Goal: Task Accomplishment & Management: Use online tool/utility

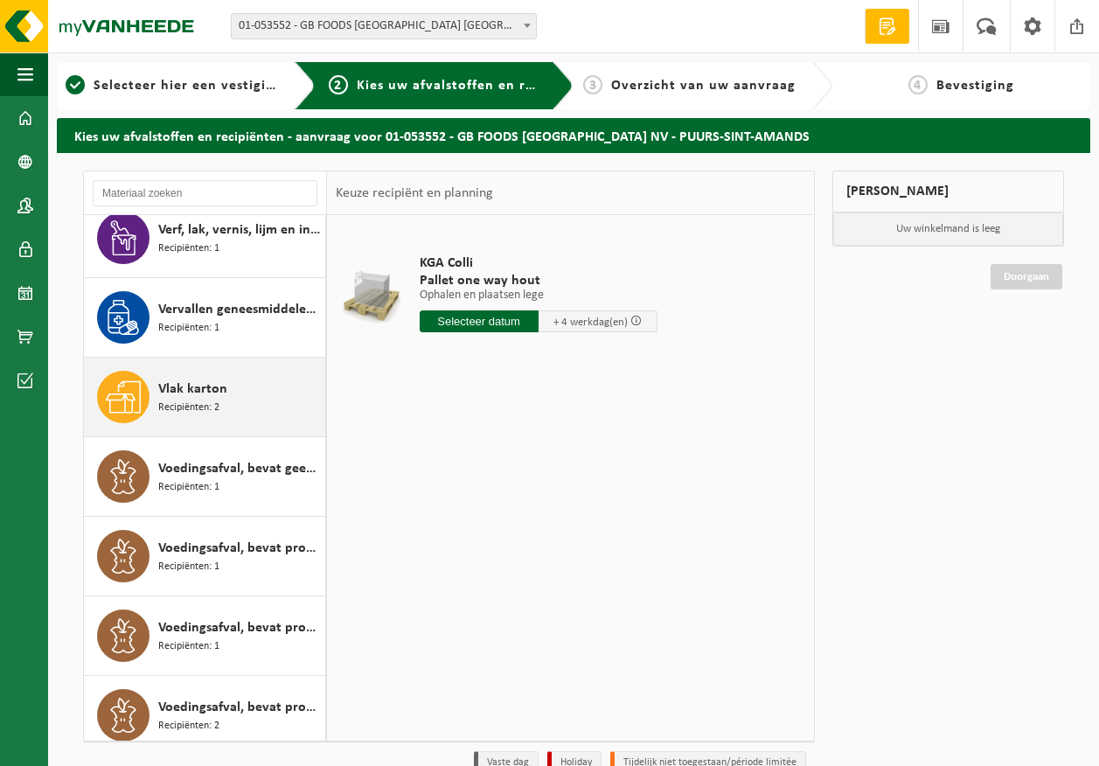
click at [240, 397] on div "Vlak karton Recipiënten: 2" at bounding box center [239, 397] width 163 height 52
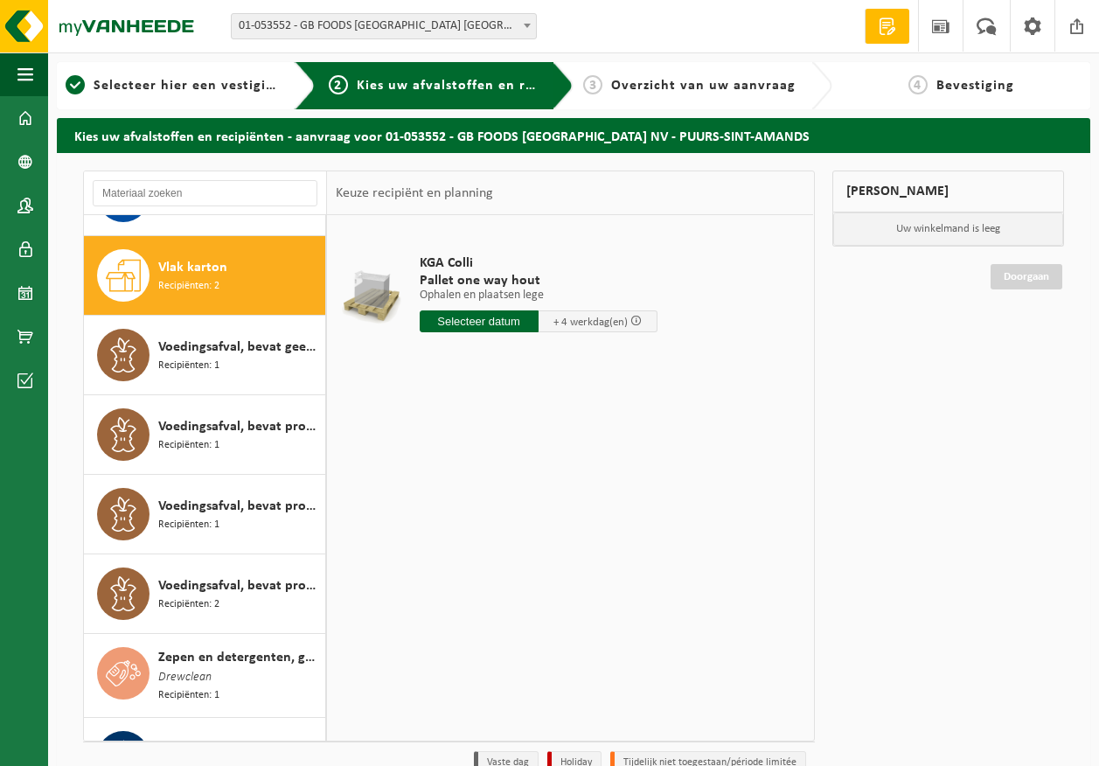
scroll to position [2705, 0]
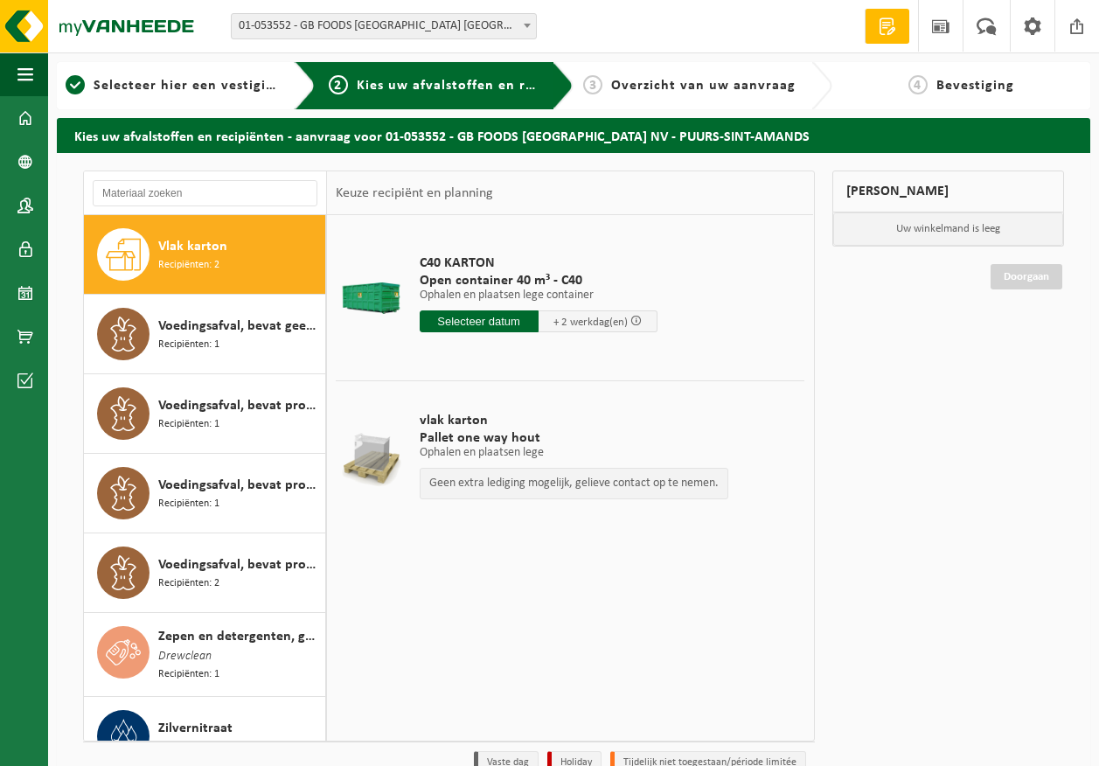
click at [520, 318] on input "text" at bounding box center [479, 321] width 119 height 22
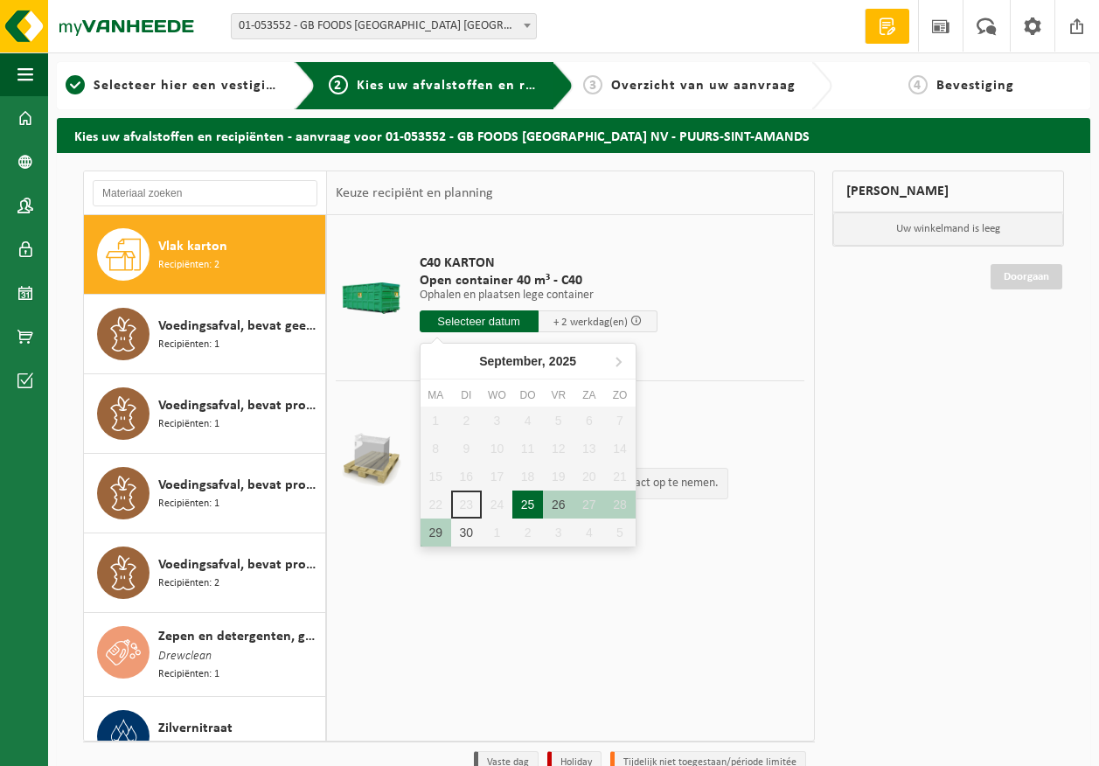
click at [526, 504] on div "25" at bounding box center [527, 504] width 31 height 28
type input "Van 2025-09-25"
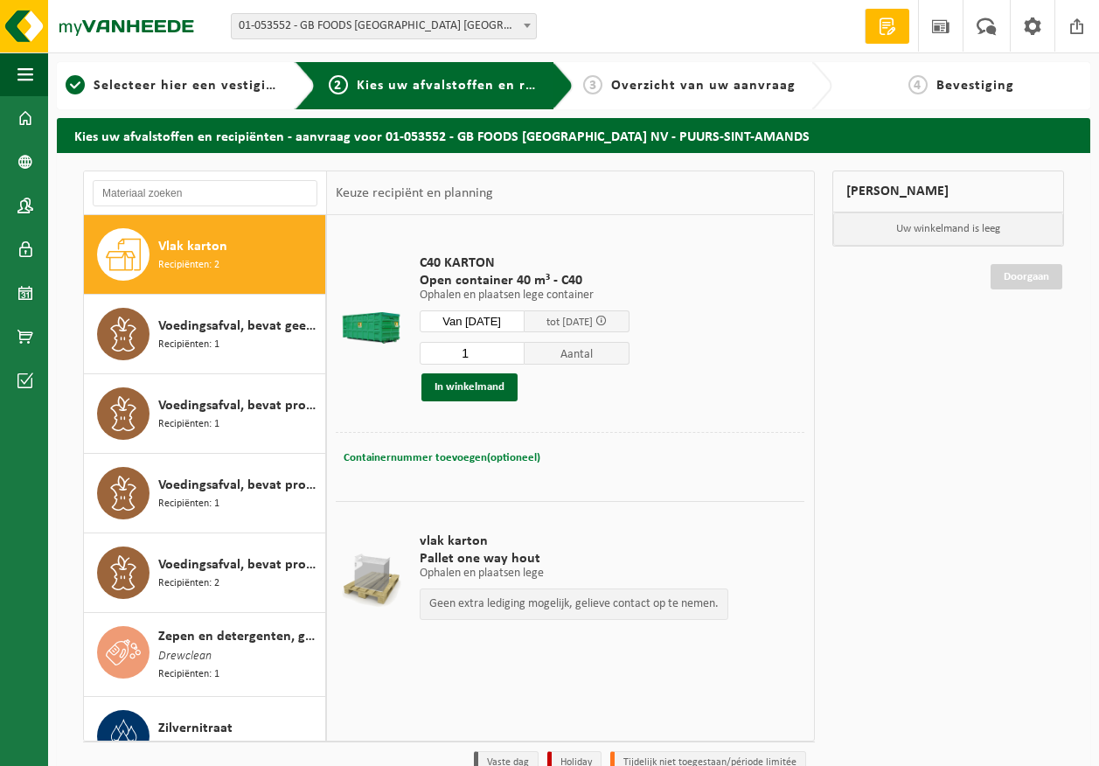
click at [454, 456] on span "Containernummer toevoegen(optioneel)" at bounding box center [442, 457] width 197 height 11
type input "C40-603"
click at [468, 385] on button "In winkelmand" at bounding box center [469, 387] width 96 height 28
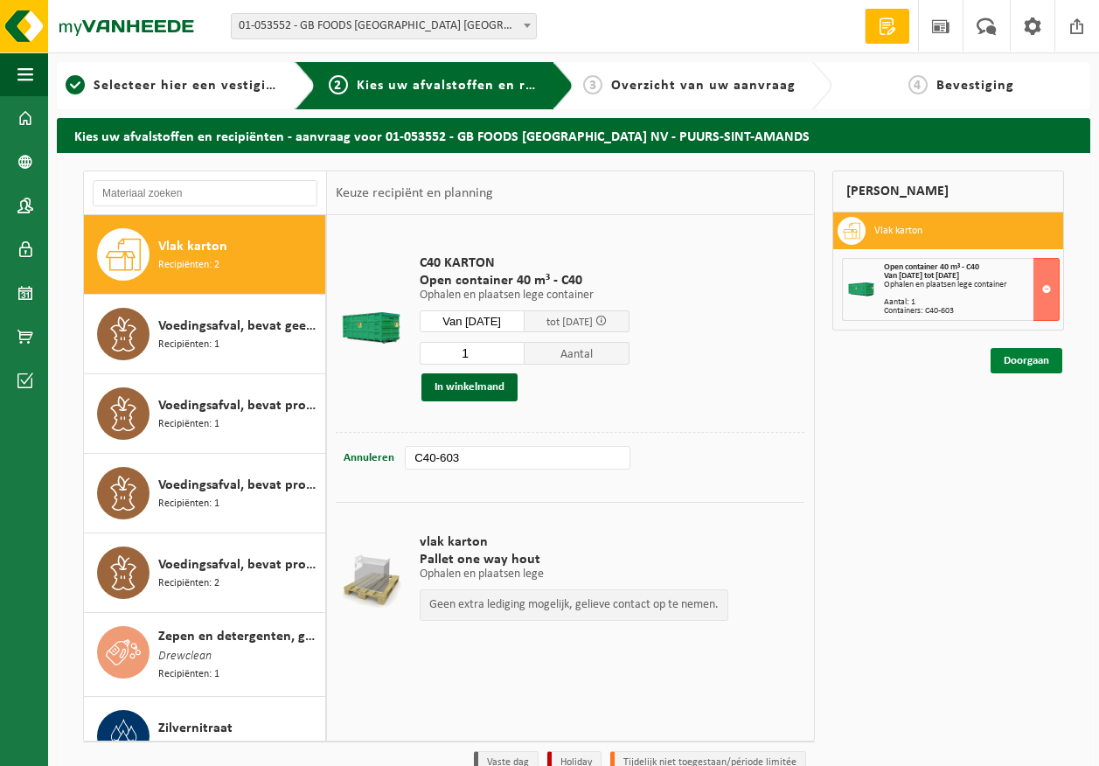
click at [1031, 367] on link "Doorgaan" at bounding box center [1026, 360] width 72 height 25
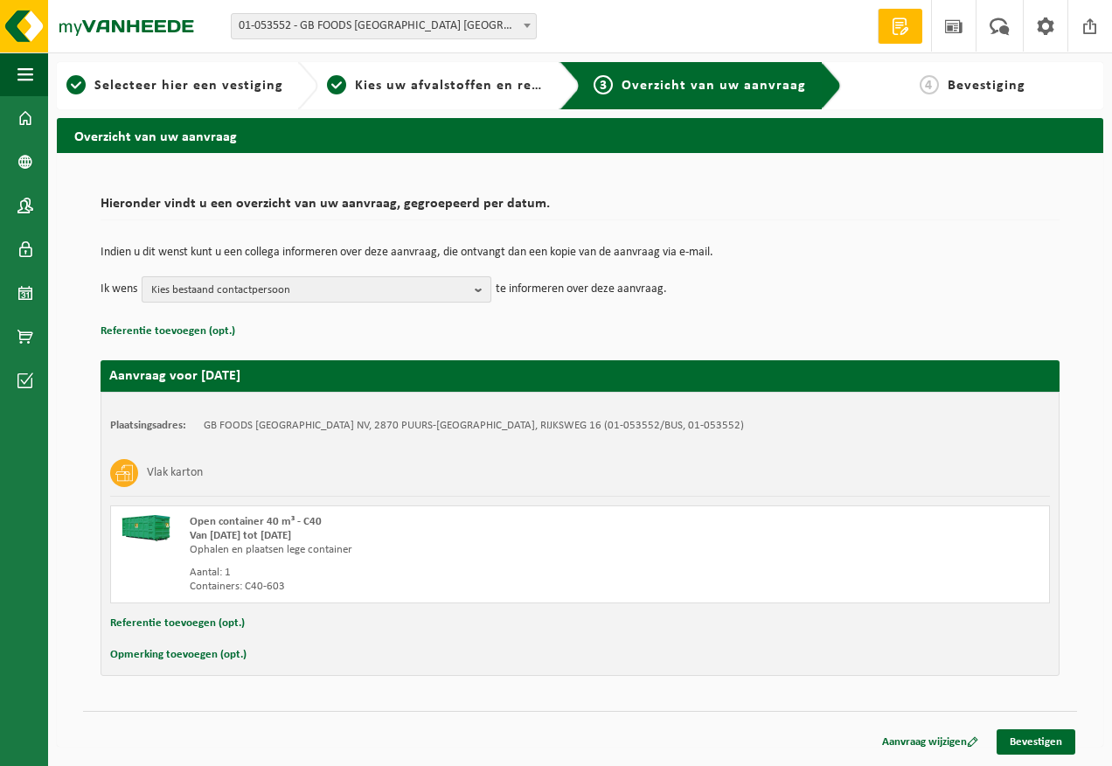
click at [351, 295] on span "Kies bestaand contactpersoon" at bounding box center [309, 290] width 316 height 26
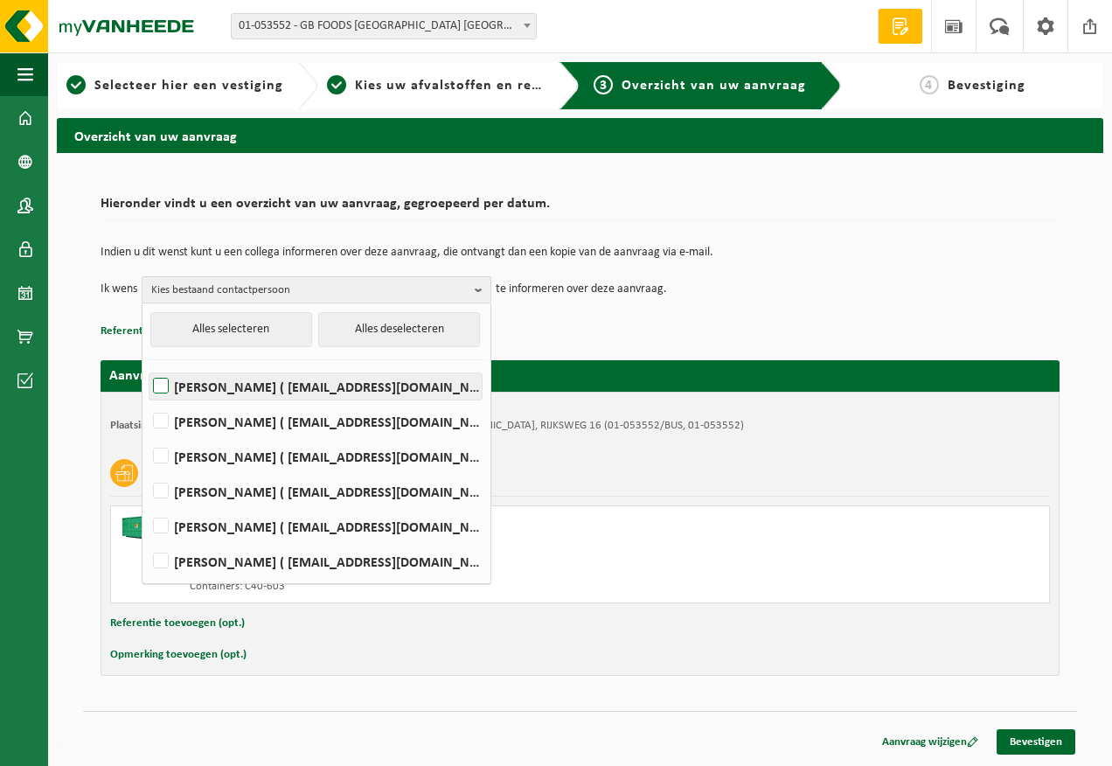
click at [275, 380] on label "Devy De Keersmaeker ( devy_dekeersmaeker@thegbfoods.com )" at bounding box center [315, 386] width 332 height 26
click at [147, 365] on input "Devy De Keersmaeker ( devy_dekeersmaeker@thegbfoods.com )" at bounding box center [146, 364] width 1 height 1
checkbox input "true"
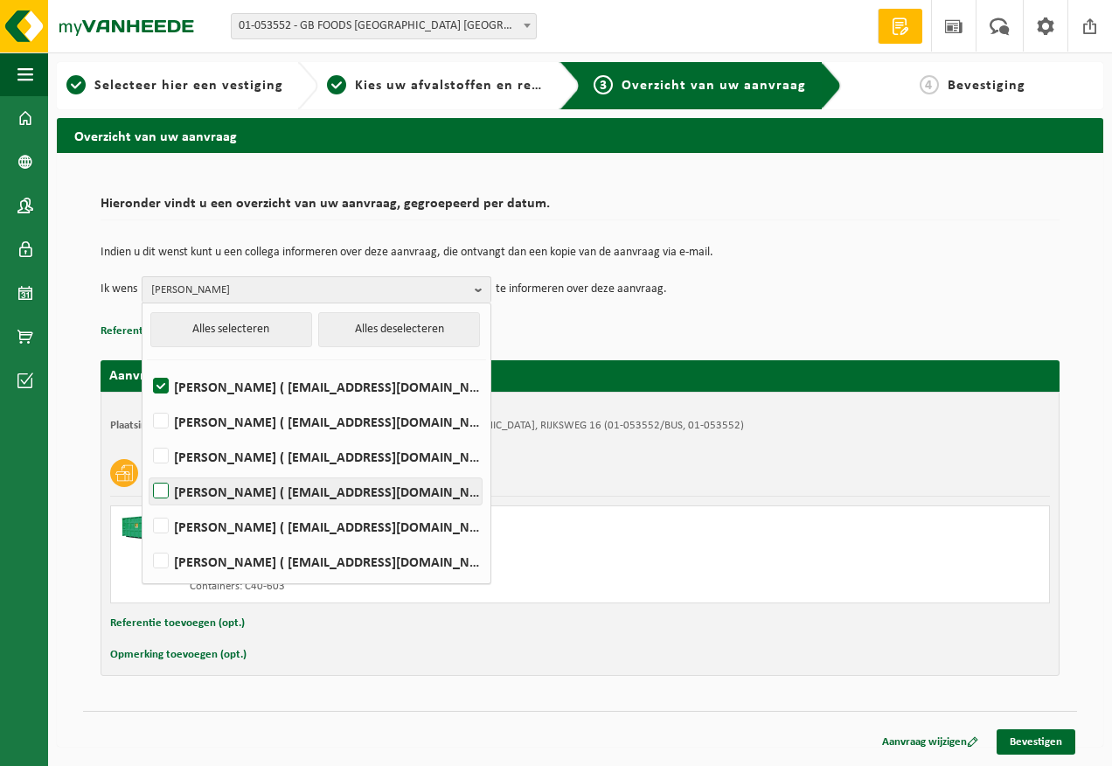
click at [252, 500] on label "Andre Reyniers ( andre_reyniers@thegbfoods.com )" at bounding box center [315, 491] width 332 height 26
click at [147, 469] on input "Andre Reyniers ( andre_reyniers@thegbfoods.com )" at bounding box center [146, 469] width 1 height 1
checkbox input "true"
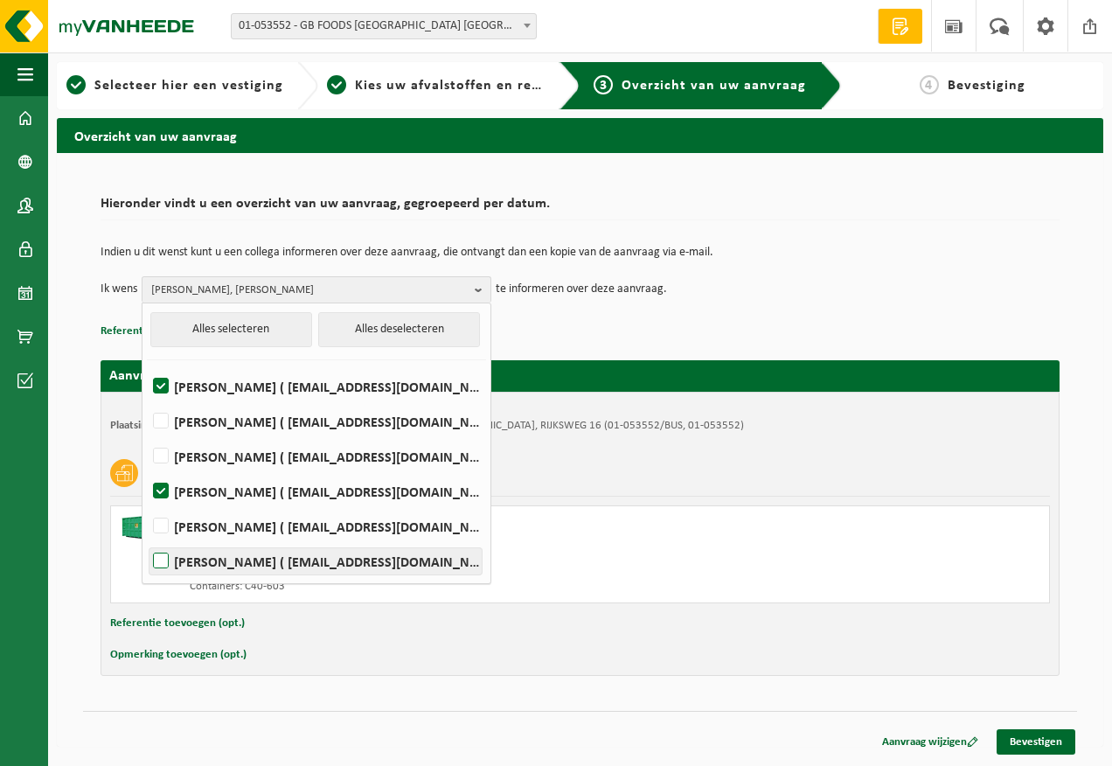
click at [249, 558] on label "Said Tizi ( said_tizi@thegbfoods.com )" at bounding box center [315, 561] width 332 height 26
click at [147, 539] on input "Said Tizi ( said_tizi@thegbfoods.com )" at bounding box center [146, 538] width 1 height 1
checkbox input "true"
click at [1051, 744] on link "Bevestigen" at bounding box center [1036, 741] width 79 height 25
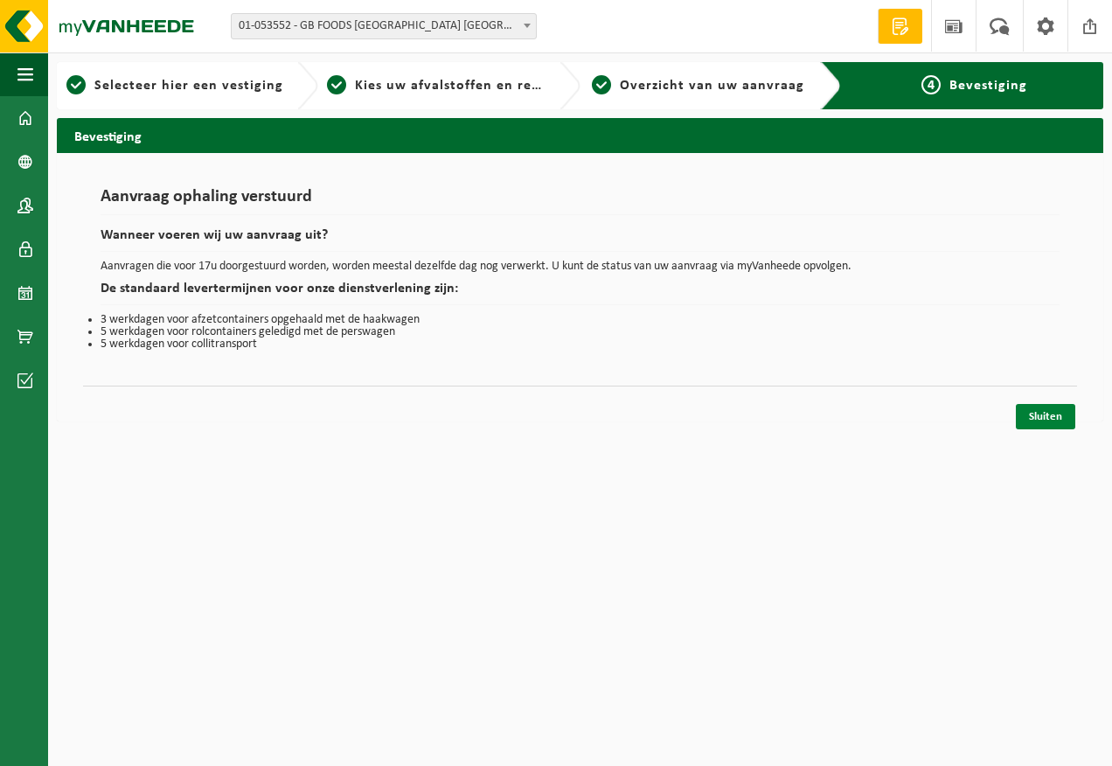
click at [1051, 408] on link "Sluiten" at bounding box center [1045, 416] width 59 height 25
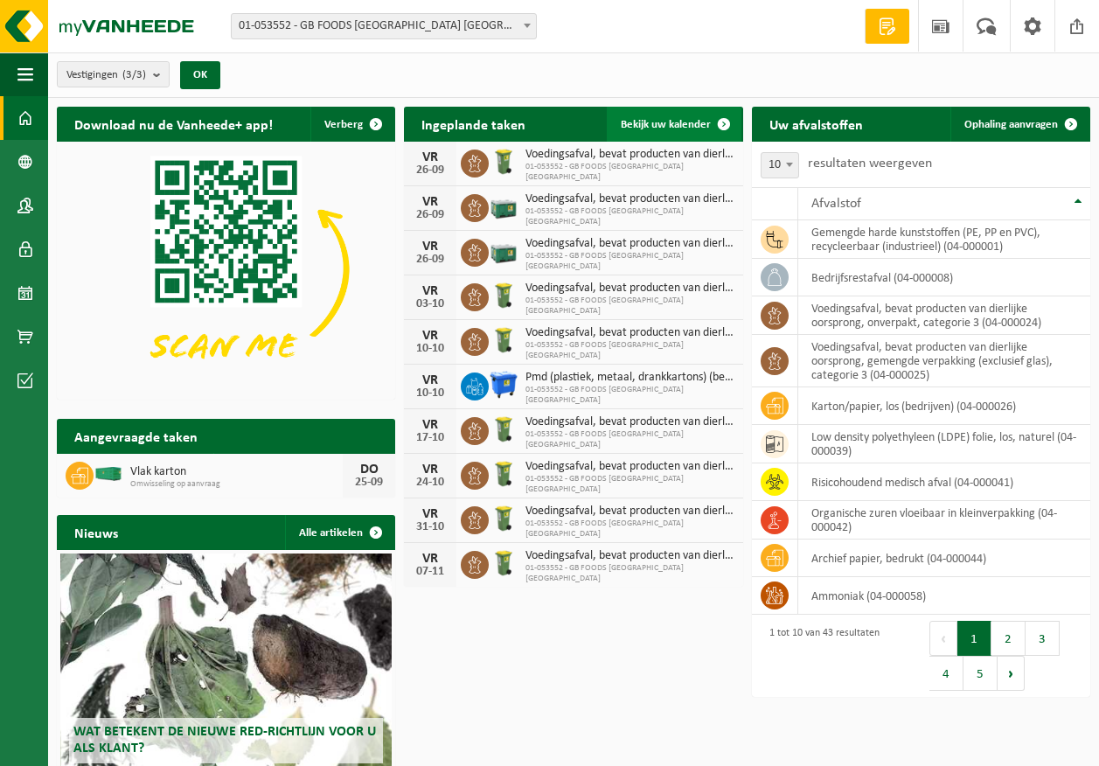
click at [685, 125] on span "Bekijk uw kalender" at bounding box center [666, 124] width 90 height 11
